Goal: Task Accomplishment & Management: Use online tool/utility

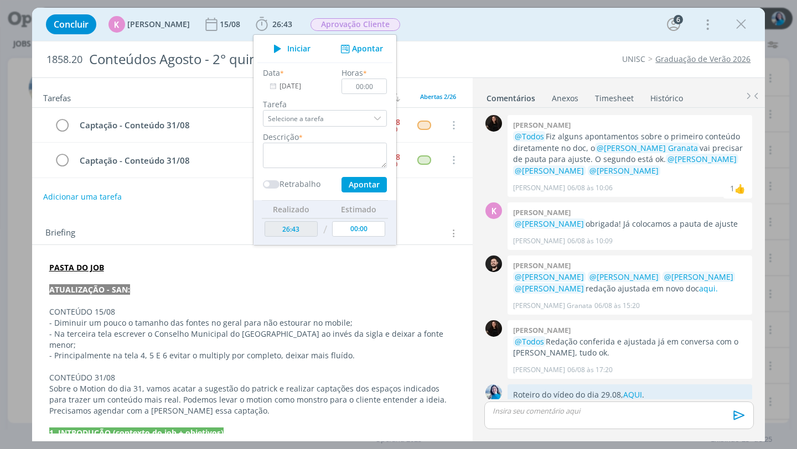
scroll to position [1728, 0]
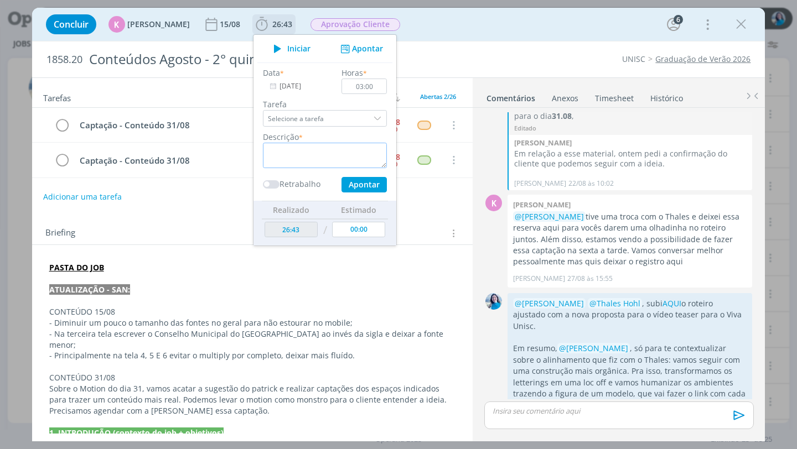
click at [345, 147] on textarea "dialog" at bounding box center [325, 155] width 124 height 25
click at [356, 87] on input "03:00" at bounding box center [363, 86] width 45 height 15
type input "02:30"
click at [363, 157] on textarea "dialog" at bounding box center [325, 155] width 124 height 25
type textarea "edição vídeo teaser"
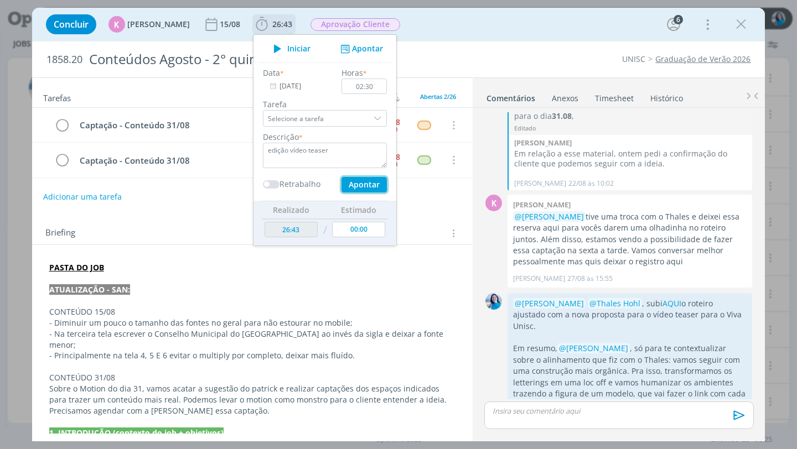
click at [370, 186] on button "Apontar" at bounding box center [363, 184] width 45 height 15
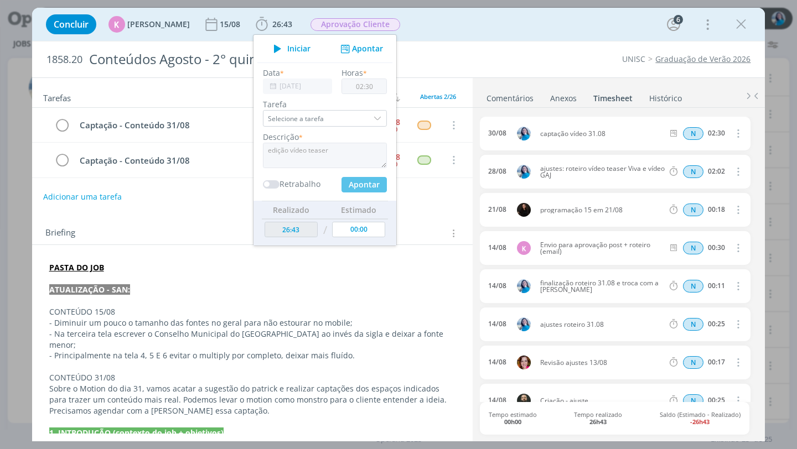
type input "29:13"
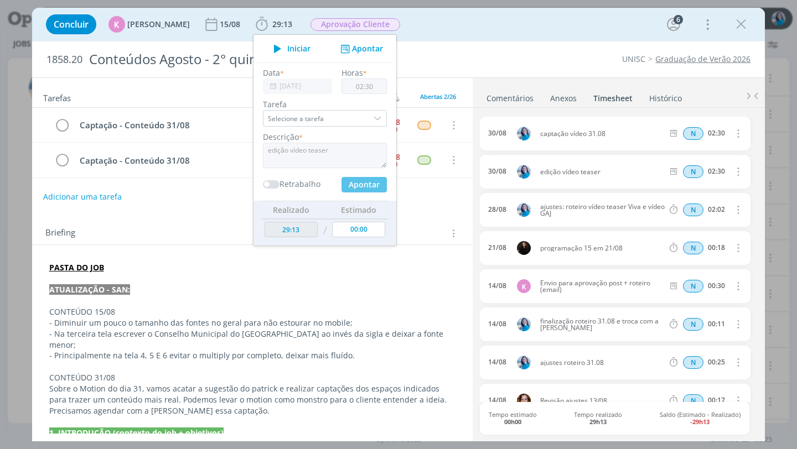
type input "31/08/2025"
type input "00:00"
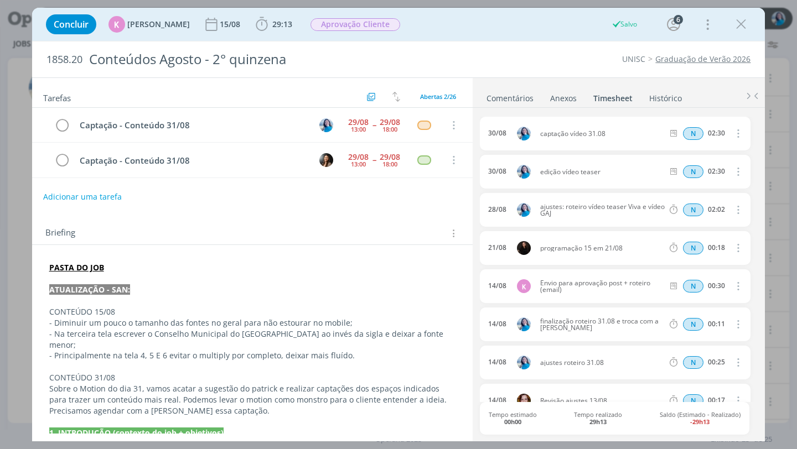
click at [515, 99] on link "Comentários" at bounding box center [510, 96] width 48 height 16
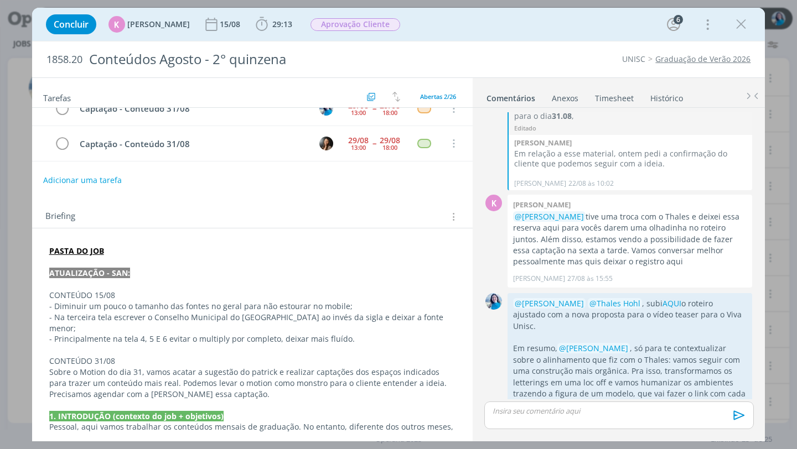
scroll to position [0, 0]
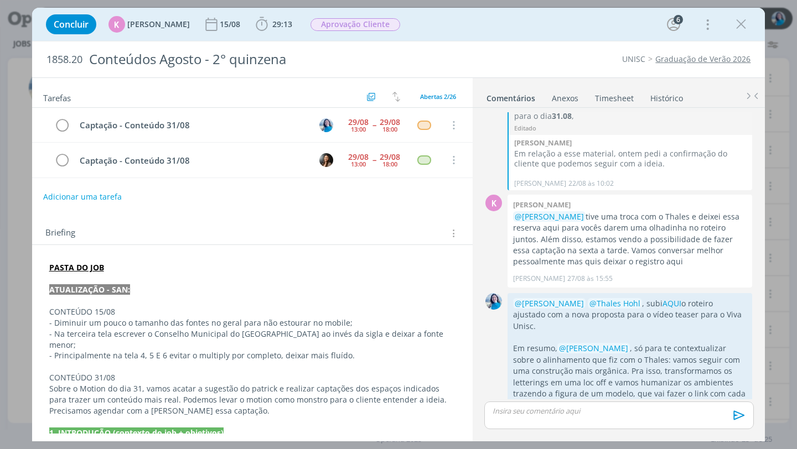
click at [86, 266] on strong "PASTA DO JOB" at bounding box center [76, 267] width 55 height 11
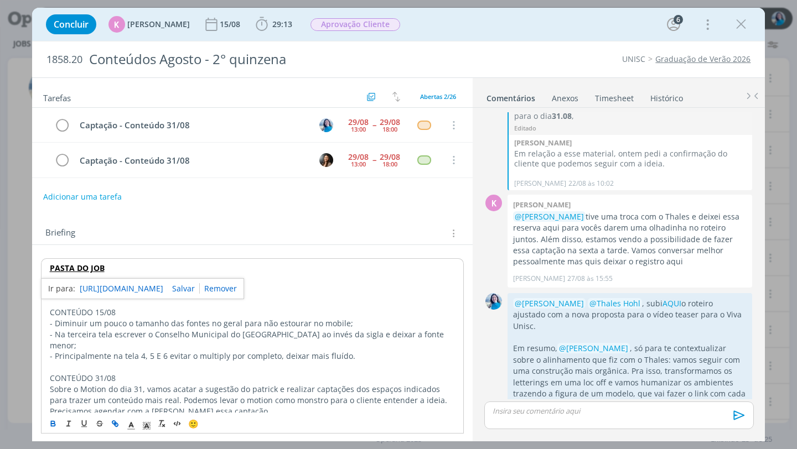
click at [92, 287] on link "https://sobeae.sharepoint.com/:f:/s/SOBEAE/EvOIsLR-A8ZBiIY1GejSIaUBFxDrMSmrm_O8…" at bounding box center [122, 289] width 84 height 14
click at [377, 205] on div "Adicionar uma tarefa" at bounding box center [252, 197] width 441 height 20
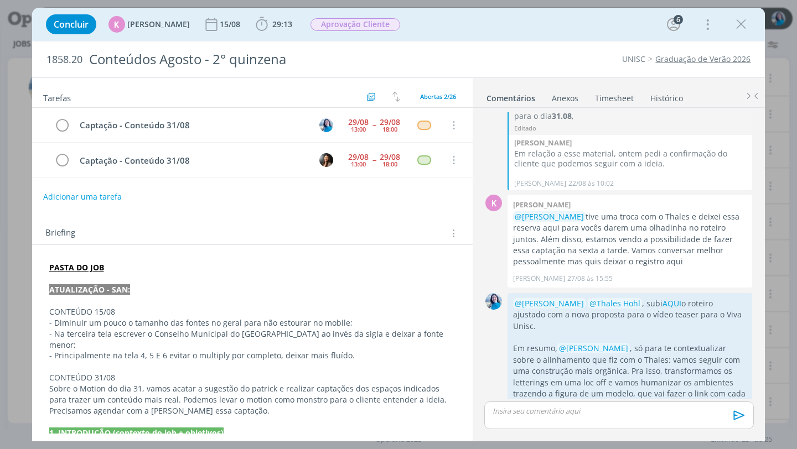
click at [612, 95] on link "Timesheet" at bounding box center [614, 96] width 40 height 16
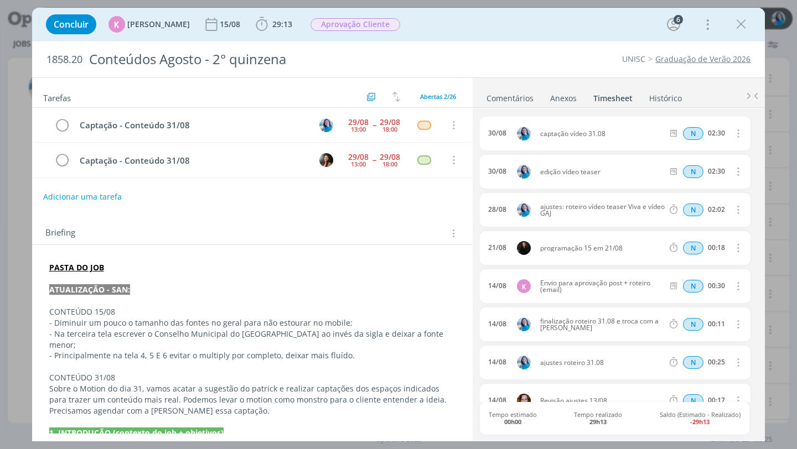
click at [523, 98] on link "Comentários" at bounding box center [510, 96] width 48 height 16
